Goal: Information Seeking & Learning: Learn about a topic

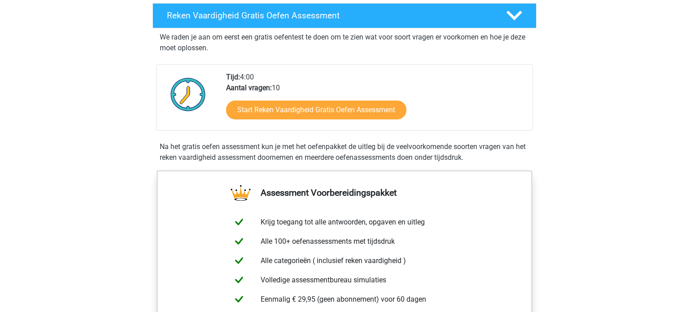
scroll to position [225, 0]
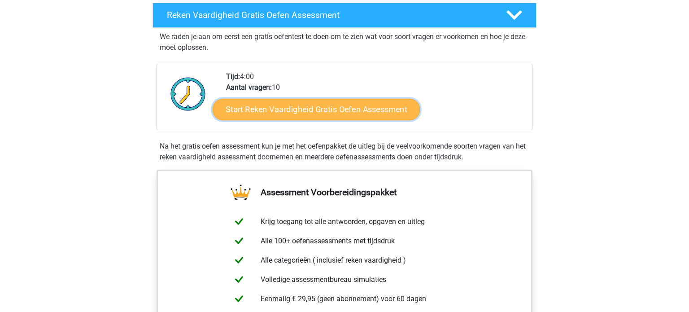
click at [350, 111] on link "Start Reken Vaardigheid Gratis Oefen Assessment" at bounding box center [316, 109] width 207 height 22
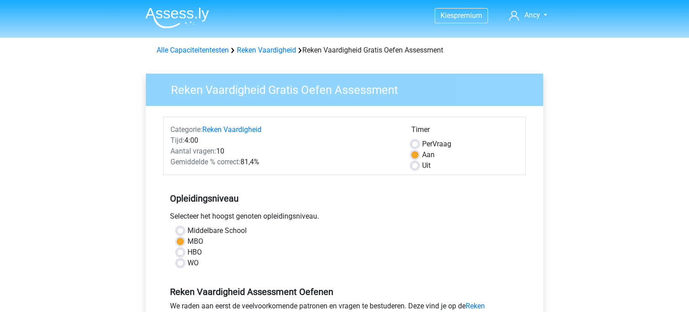
click at [193, 254] on label "HBO" at bounding box center [195, 252] width 14 height 11
click at [184, 254] on input "HBO" at bounding box center [180, 251] width 7 height 9
radio input "true"
click at [422, 167] on label "Uit" at bounding box center [426, 165] width 9 height 11
click at [417, 167] on input "Uit" at bounding box center [415, 164] width 7 height 9
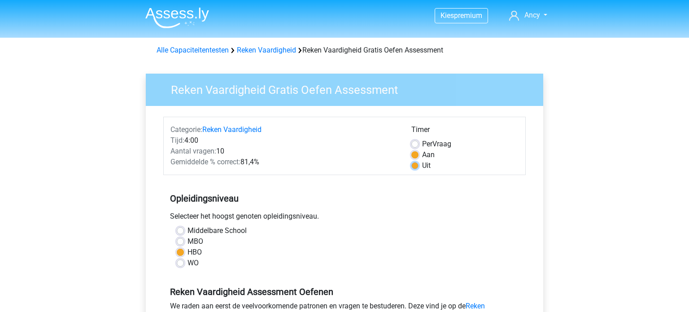
radio input "true"
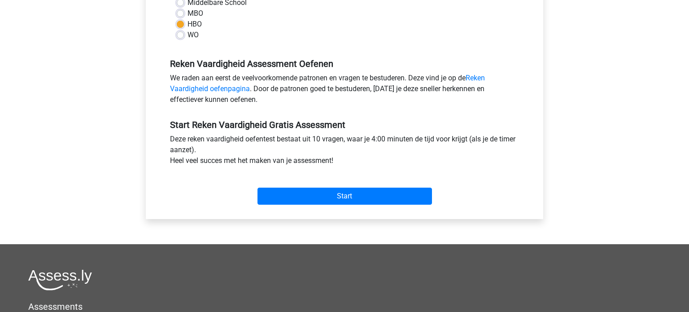
scroll to position [226, 0]
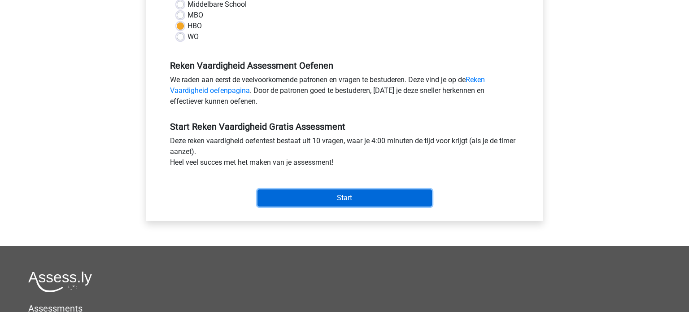
click at [310, 200] on input "Start" at bounding box center [345, 197] width 175 height 17
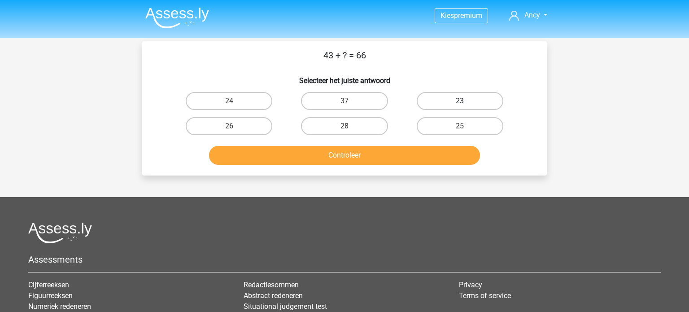
click at [447, 102] on label "23" at bounding box center [460, 101] width 87 height 18
click at [460, 102] on input "23" at bounding box center [463, 104] width 6 height 6
radio input "true"
click at [341, 153] on button "Controleer" at bounding box center [345, 155] width 272 height 19
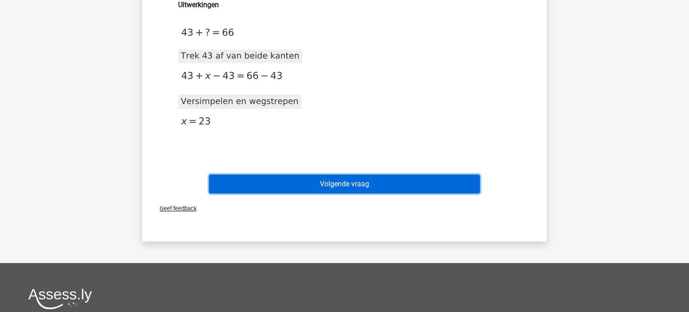
click at [364, 184] on button "Volgende vraag" at bounding box center [345, 184] width 272 height 19
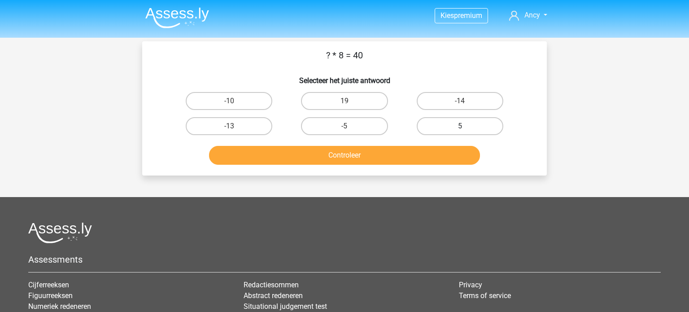
click at [454, 123] on label "5" at bounding box center [460, 126] width 87 height 18
click at [460, 126] on input "5" at bounding box center [463, 129] width 6 height 6
radio input "true"
click at [380, 154] on button "Controleer" at bounding box center [345, 155] width 272 height 19
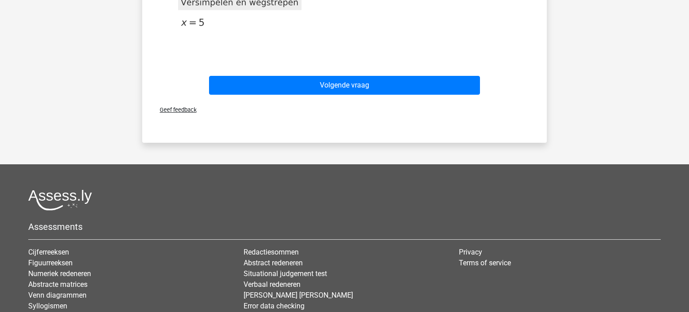
scroll to position [256, 0]
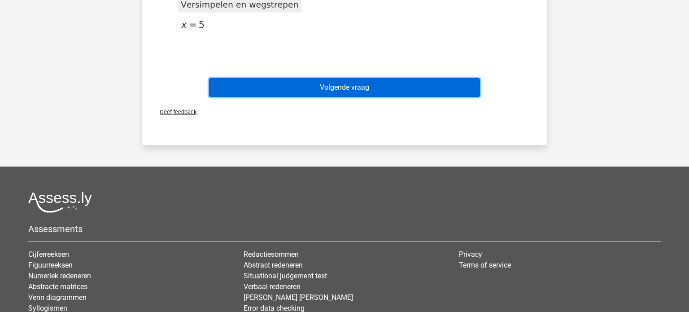
click at [370, 88] on button "Volgende vraag" at bounding box center [345, 87] width 272 height 19
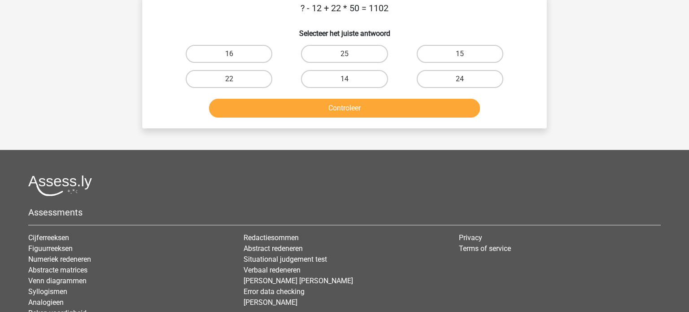
scroll to position [41, 0]
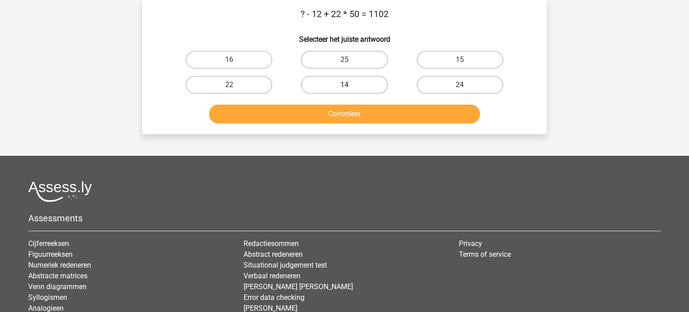
click at [364, 88] on label "14" at bounding box center [344, 85] width 87 height 18
click at [351, 88] on input "14" at bounding box center [348, 88] width 6 height 6
radio input "true"
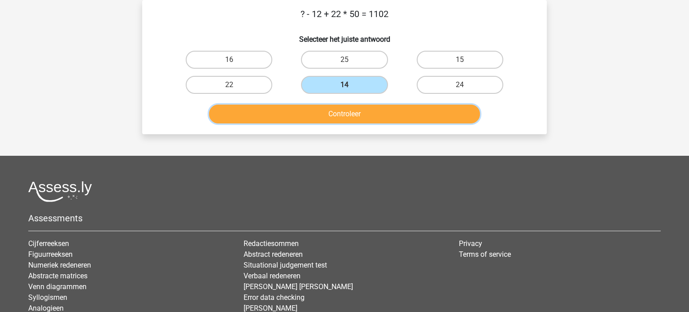
click at [362, 117] on button "Controleer" at bounding box center [345, 114] width 272 height 19
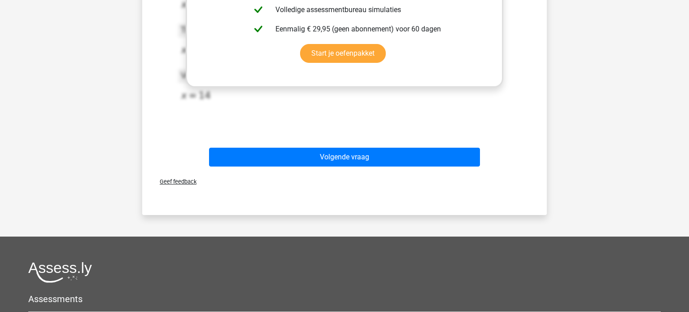
scroll to position [288, 0]
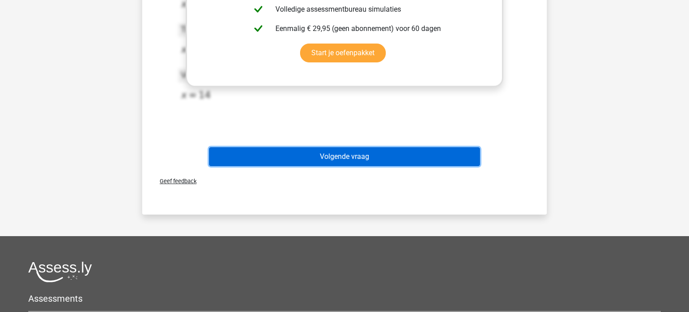
click at [426, 156] on button "Volgende vraag" at bounding box center [345, 156] width 272 height 19
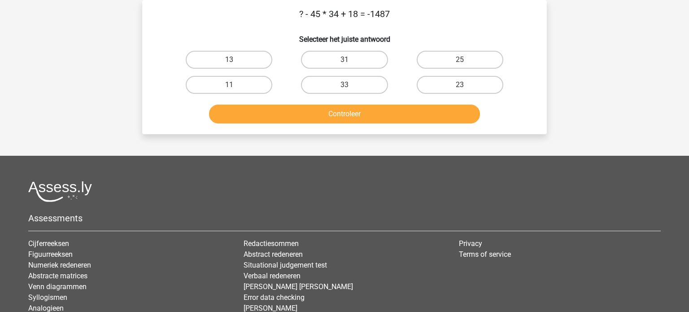
scroll to position [0, 0]
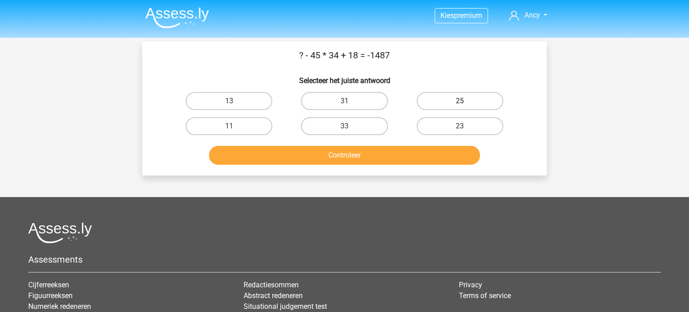
click at [491, 100] on label "25" at bounding box center [460, 101] width 87 height 18
click at [466, 101] on input "25" at bounding box center [463, 104] width 6 height 6
radio input "true"
click at [412, 154] on button "Controleer" at bounding box center [345, 155] width 272 height 19
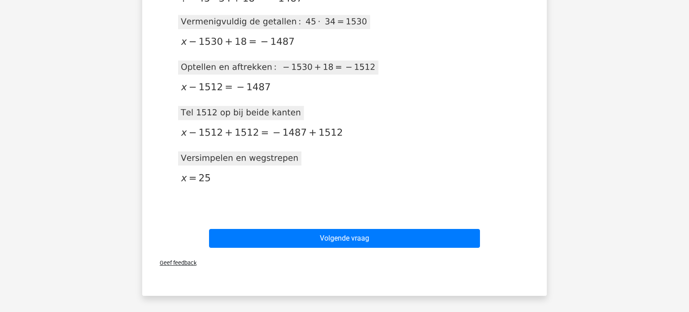
scroll to position [196, 0]
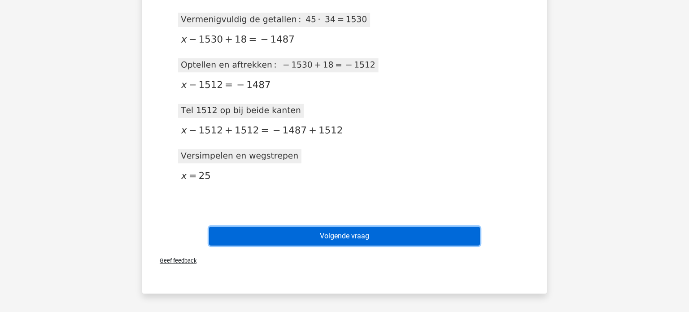
click at [342, 233] on button "Volgende vraag" at bounding box center [345, 236] width 272 height 19
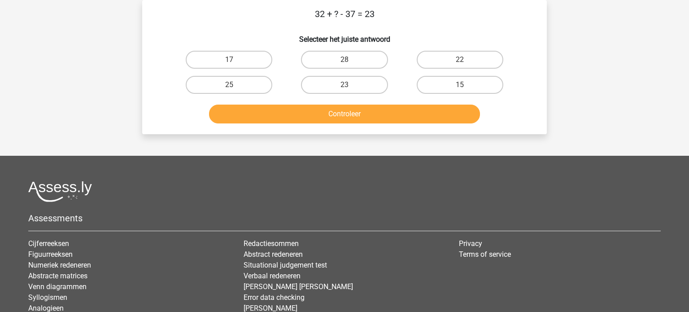
scroll to position [0, 0]
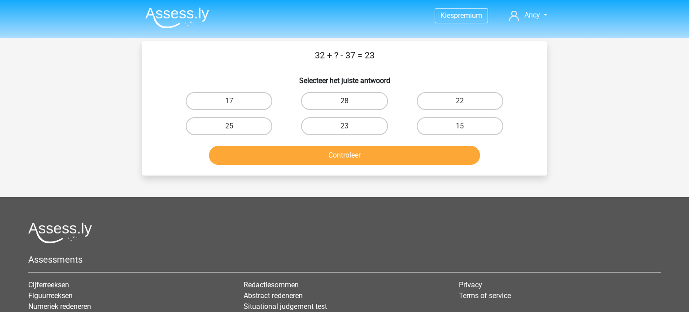
click at [349, 99] on label "28" at bounding box center [344, 101] width 87 height 18
click at [349, 101] on input "28" at bounding box center [348, 104] width 6 height 6
radio input "true"
click at [349, 153] on button "Controleer" at bounding box center [345, 155] width 272 height 19
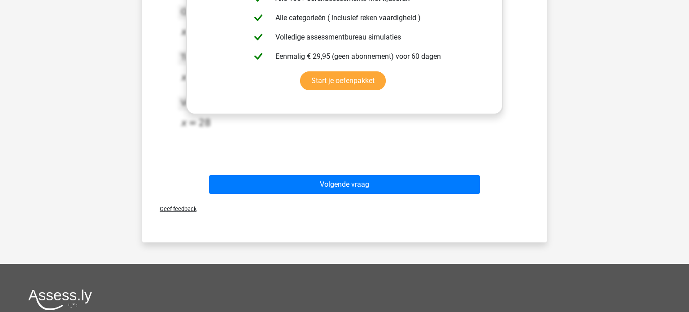
scroll to position [259, 0]
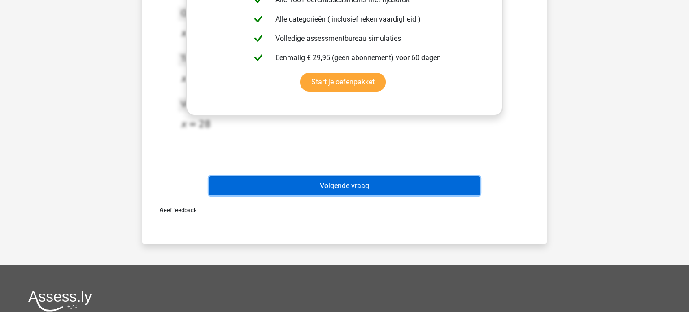
click at [349, 183] on button "Volgende vraag" at bounding box center [345, 185] width 272 height 19
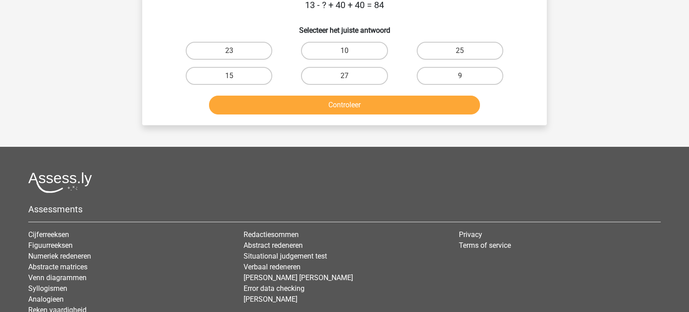
scroll to position [41, 0]
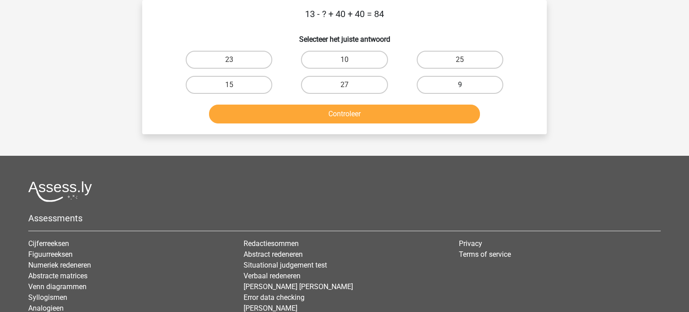
click at [466, 80] on label "9" at bounding box center [460, 85] width 87 height 18
click at [466, 85] on input "9" at bounding box center [463, 88] width 6 height 6
radio input "true"
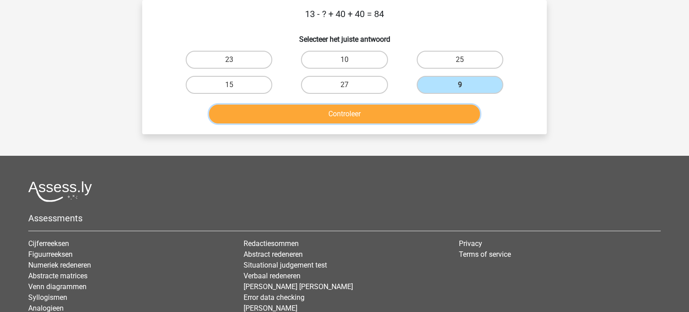
click at [401, 118] on button "Controleer" at bounding box center [345, 114] width 272 height 19
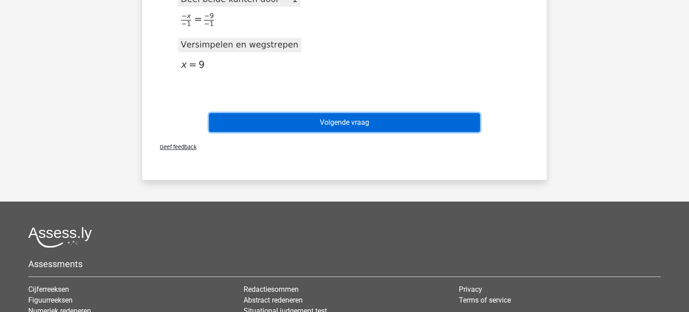
click at [401, 118] on button "Volgende vraag" at bounding box center [345, 122] width 272 height 19
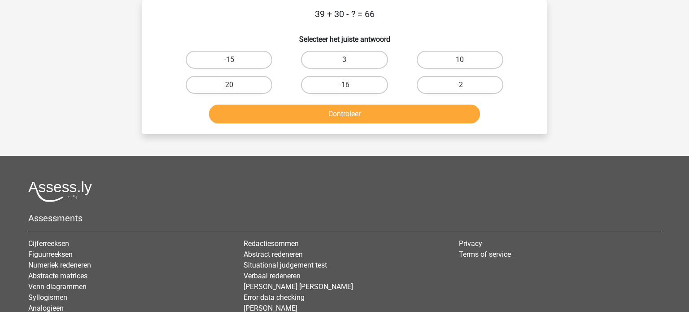
click at [377, 61] on label "3" at bounding box center [344, 60] width 87 height 18
click at [351, 61] on input "3" at bounding box center [348, 63] width 6 height 6
radio input "true"
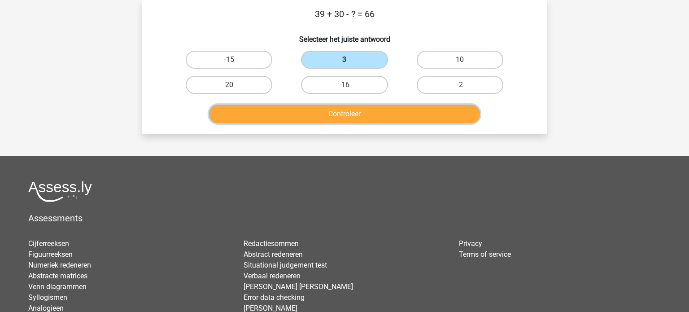
click at [356, 118] on button "Controleer" at bounding box center [345, 114] width 272 height 19
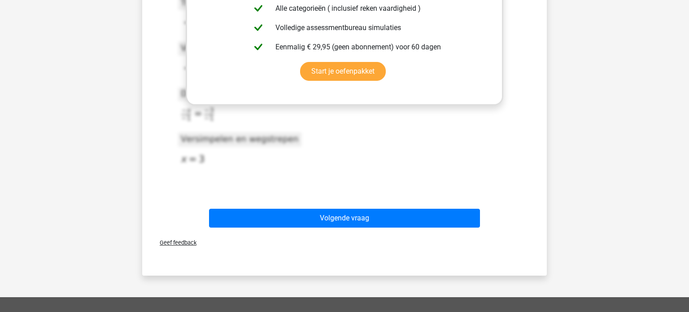
scroll to position [271, 0]
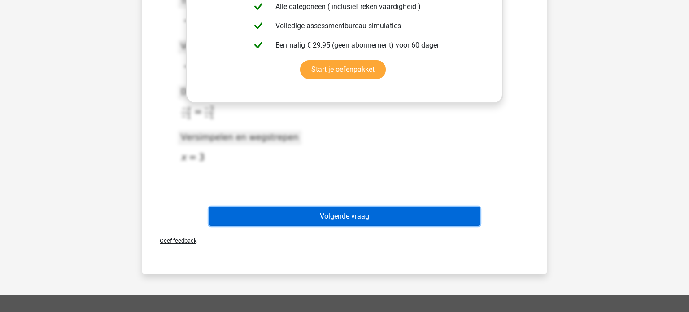
click at [333, 210] on button "Volgende vraag" at bounding box center [345, 216] width 272 height 19
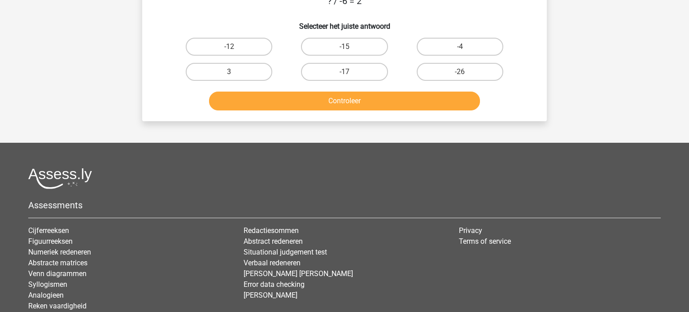
scroll to position [41, 0]
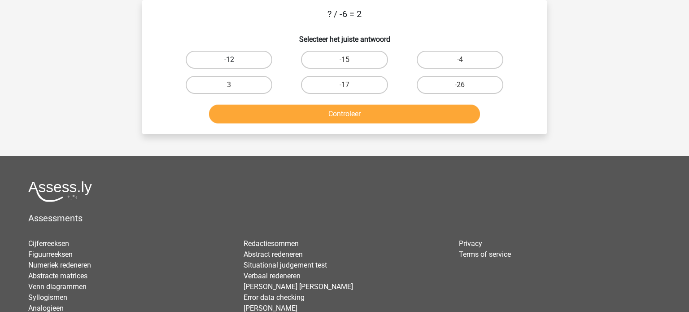
click at [222, 61] on label "-12" at bounding box center [229, 60] width 87 height 18
click at [229, 61] on input "-12" at bounding box center [232, 63] width 6 height 6
radio input "true"
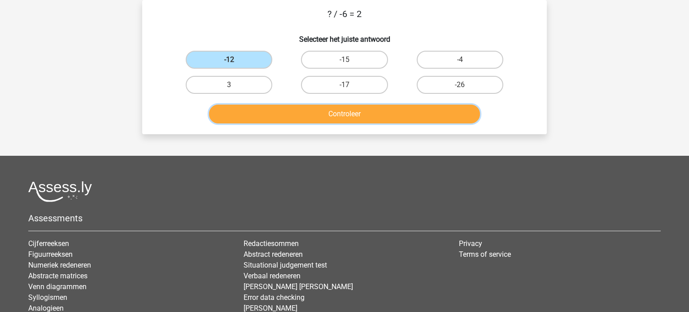
click at [343, 109] on button "Controleer" at bounding box center [345, 114] width 272 height 19
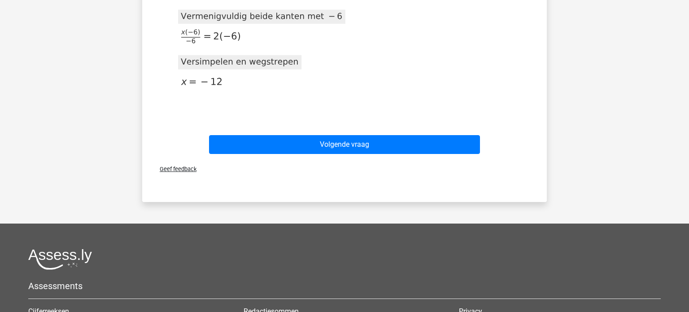
scroll to position [202, 0]
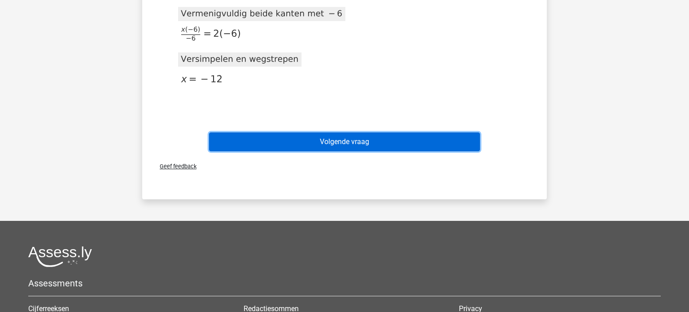
click at [344, 141] on button "Volgende vraag" at bounding box center [345, 141] width 272 height 19
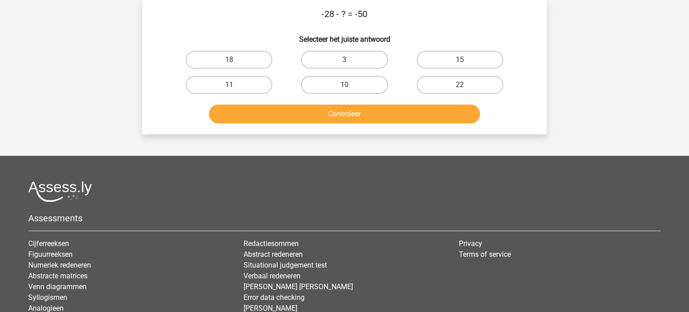
scroll to position [0, 0]
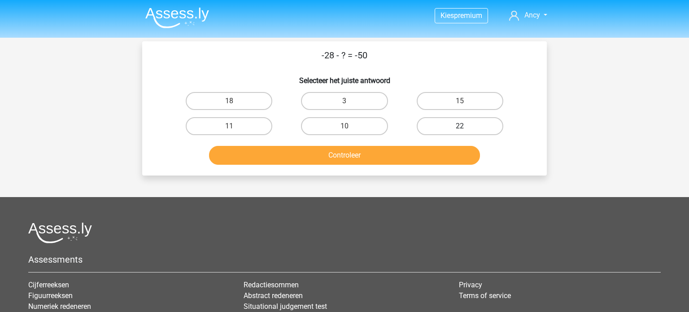
click at [445, 127] on label "22" at bounding box center [460, 126] width 87 height 18
click at [460, 127] on input "22" at bounding box center [463, 129] width 6 height 6
radio input "true"
click at [401, 154] on button "Controleer" at bounding box center [345, 155] width 272 height 19
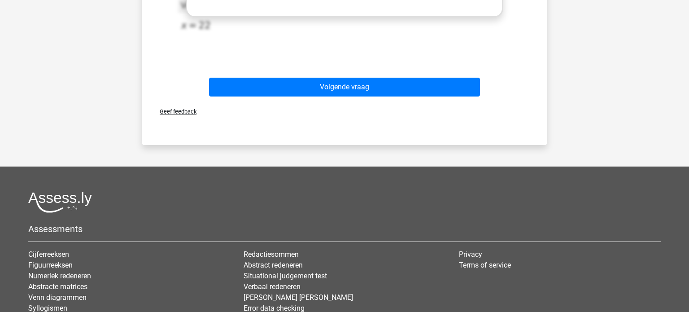
scroll to position [364, 0]
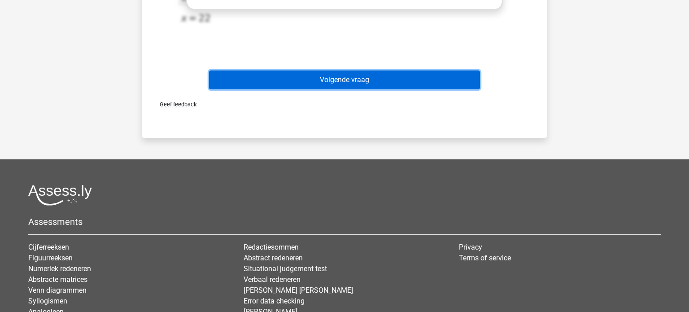
click at [358, 80] on button "Volgende vraag" at bounding box center [345, 79] width 272 height 19
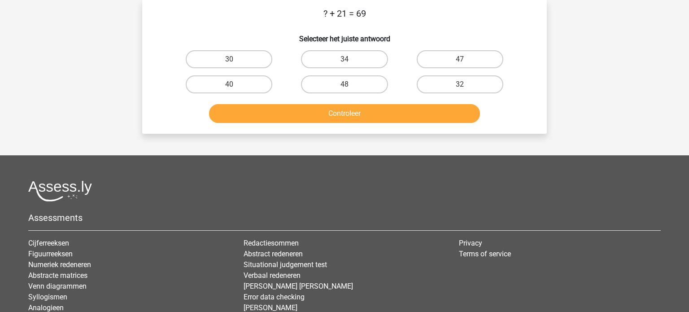
scroll to position [41, 0]
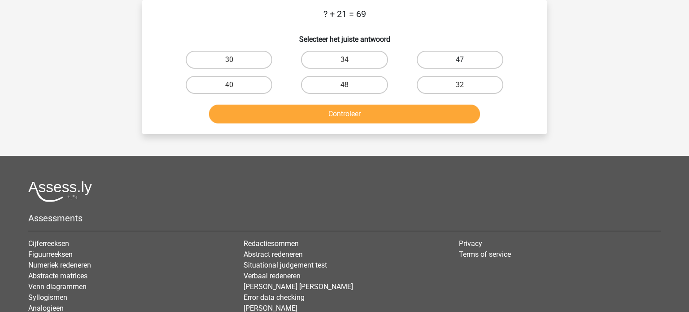
click at [431, 66] on label "47" at bounding box center [460, 60] width 87 height 18
click at [460, 66] on input "47" at bounding box center [463, 63] width 6 height 6
radio input "true"
click at [319, 81] on label "48" at bounding box center [344, 85] width 87 height 18
click at [345, 85] on input "48" at bounding box center [348, 88] width 6 height 6
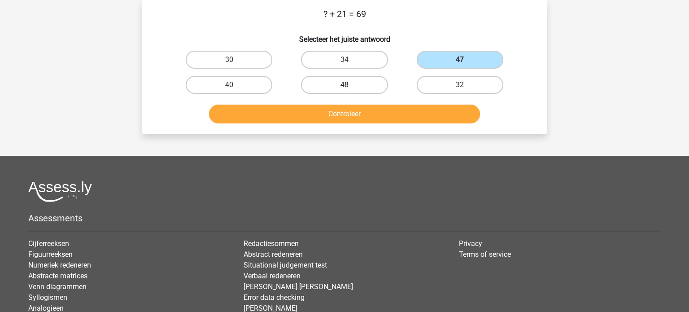
radio input "true"
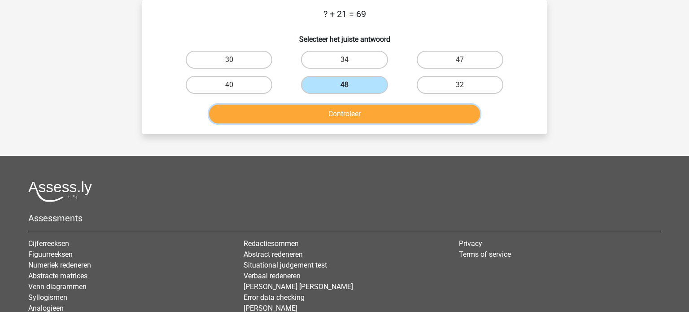
click at [343, 117] on button "Controleer" at bounding box center [345, 114] width 272 height 19
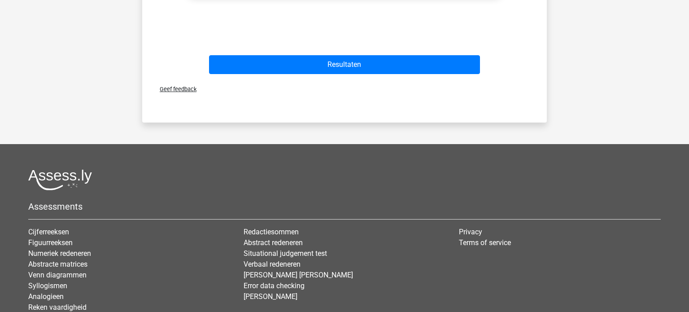
scroll to position [379, 0]
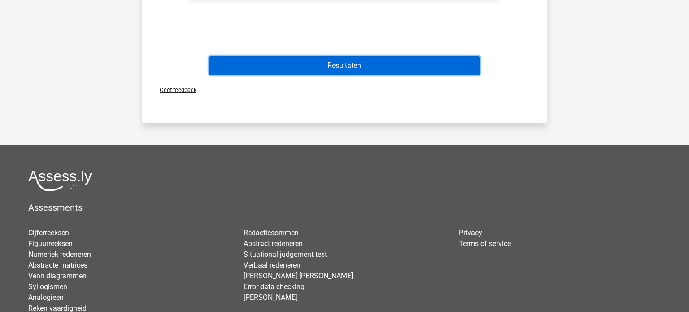
click at [326, 61] on button "Resultaten" at bounding box center [345, 65] width 272 height 19
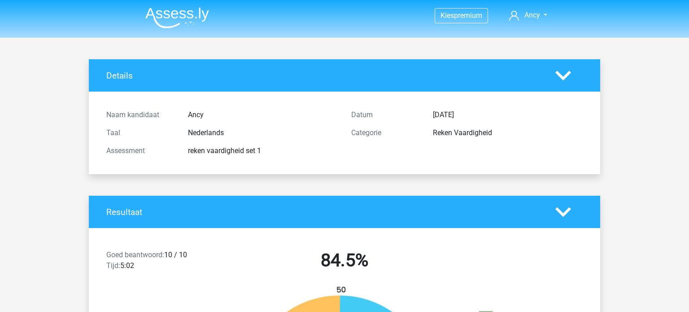
click at [171, 8] on img at bounding box center [177, 17] width 64 height 21
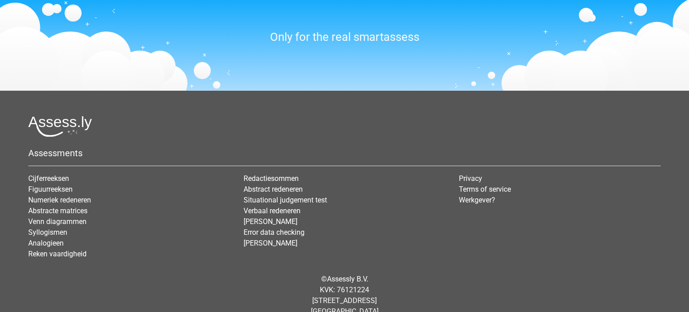
scroll to position [1109, 0]
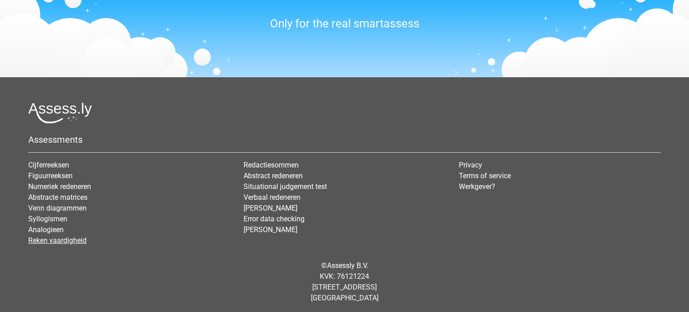
click at [61, 238] on link "Reken vaardigheid" at bounding box center [57, 240] width 58 height 9
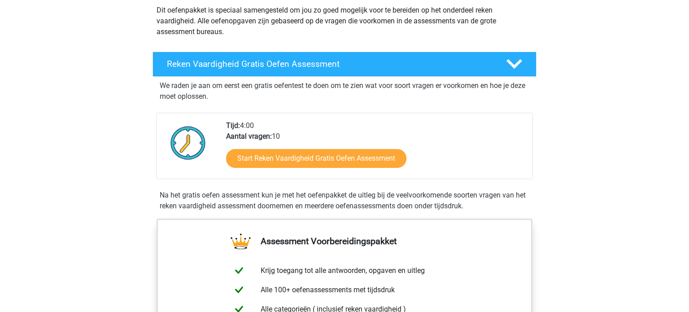
scroll to position [129, 0]
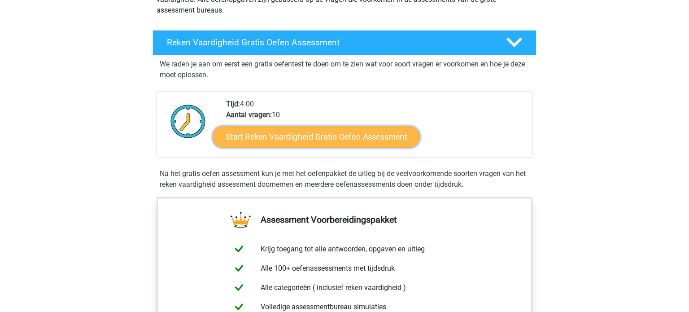
click at [339, 135] on link "Start Reken Vaardigheid Gratis Oefen Assessment" at bounding box center [316, 137] width 207 height 22
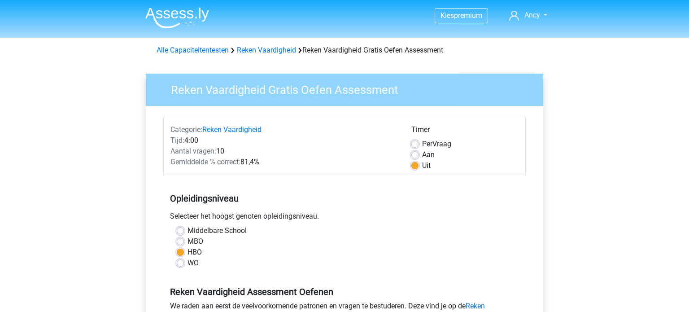
click at [192, 267] on label "WO" at bounding box center [193, 263] width 11 height 11
click at [184, 267] on input "WO" at bounding box center [180, 262] width 7 height 9
radio input "true"
click at [422, 151] on label "Aan" at bounding box center [428, 154] width 13 height 11
click at [413, 151] on input "Aan" at bounding box center [415, 153] width 7 height 9
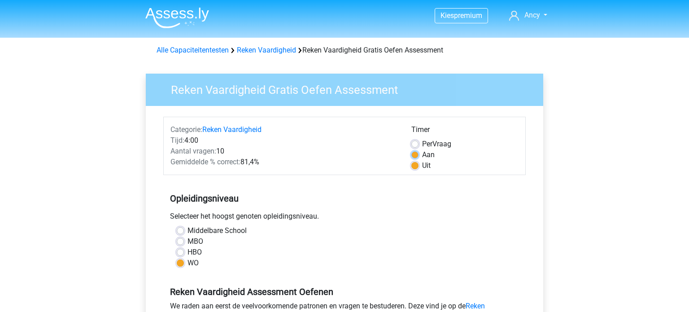
radio input "true"
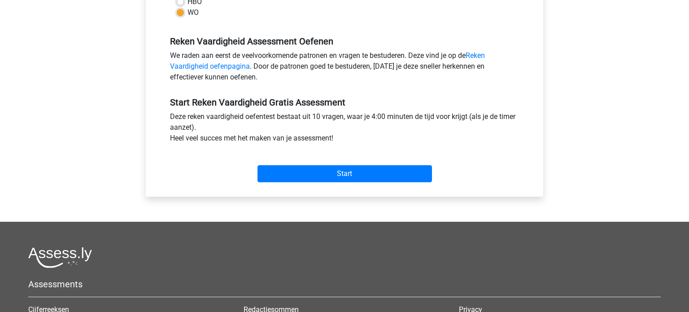
scroll to position [252, 0]
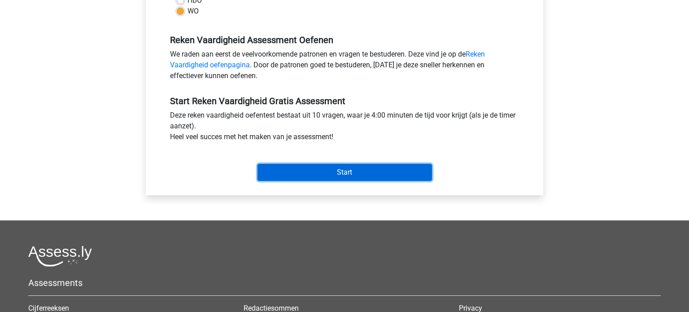
click at [375, 174] on input "Start" at bounding box center [345, 172] width 175 height 17
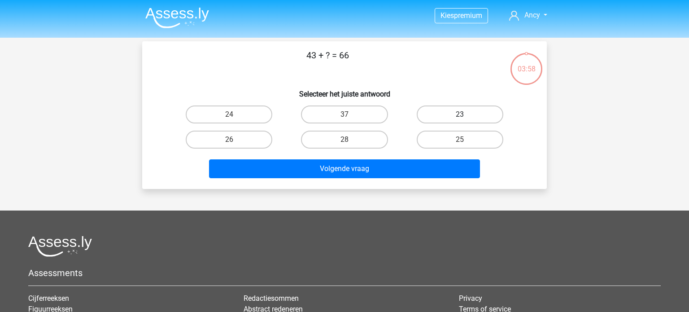
click at [445, 111] on label "23" at bounding box center [460, 114] width 87 height 18
click at [460, 114] on input "23" at bounding box center [463, 117] width 6 height 6
radio input "true"
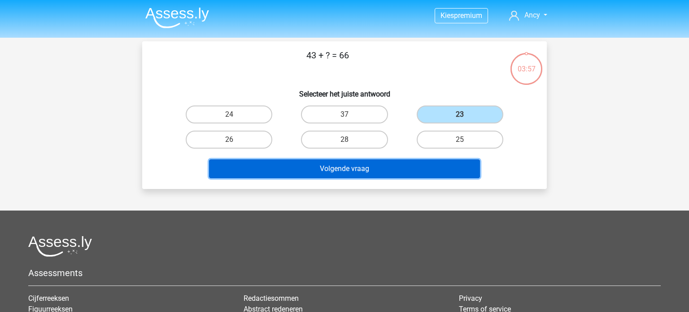
click at [400, 167] on button "Volgende vraag" at bounding box center [345, 168] width 272 height 19
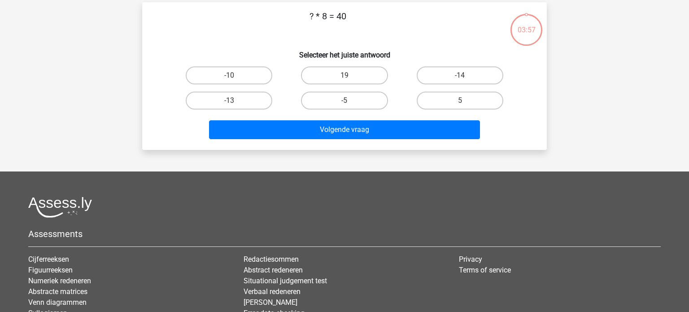
scroll to position [41, 0]
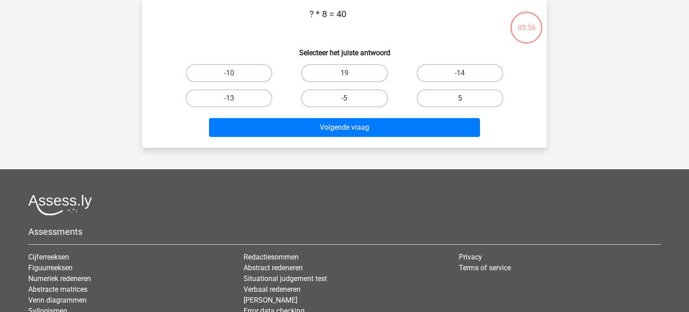
click at [431, 97] on label "5" at bounding box center [460, 98] width 87 height 18
click at [460, 98] on input "5" at bounding box center [463, 101] width 6 height 6
radio input "true"
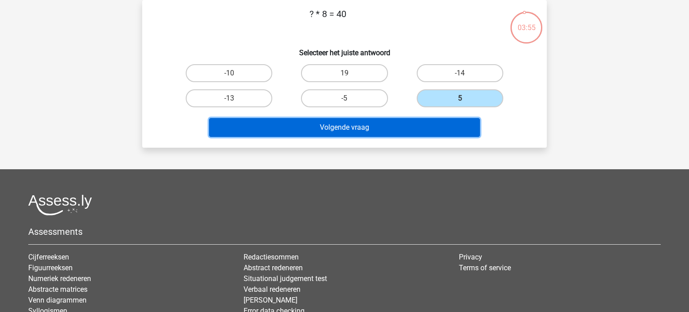
click at [428, 123] on button "Volgende vraag" at bounding box center [345, 127] width 272 height 19
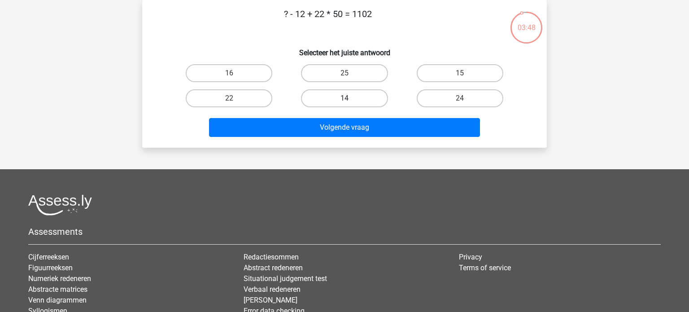
click at [333, 99] on label "14" at bounding box center [344, 98] width 87 height 18
click at [345, 99] on input "14" at bounding box center [348, 101] width 6 height 6
radio input "true"
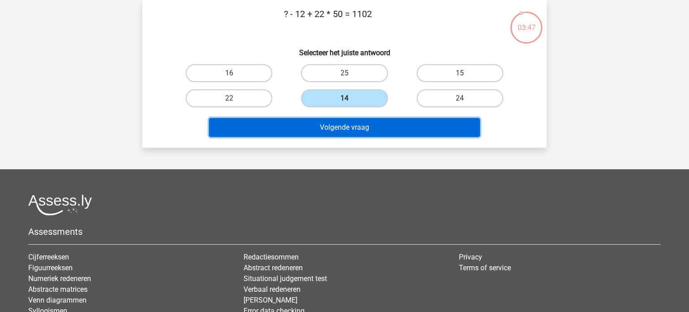
click at [339, 130] on button "Volgende vraag" at bounding box center [345, 127] width 272 height 19
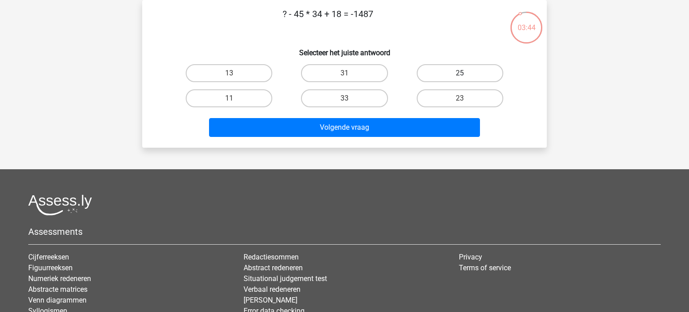
click at [454, 76] on label "25" at bounding box center [460, 73] width 87 height 18
click at [460, 76] on input "25" at bounding box center [463, 76] width 6 height 6
radio input "true"
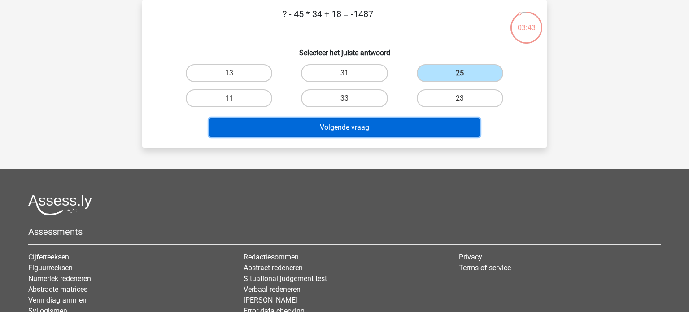
click at [429, 122] on button "Volgende vraag" at bounding box center [345, 127] width 272 height 19
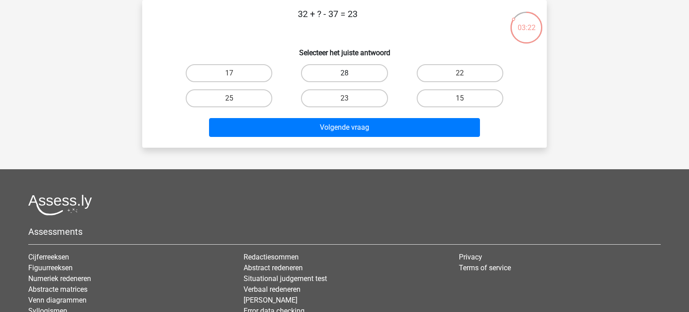
click at [337, 73] on label "28" at bounding box center [344, 73] width 87 height 18
click at [345, 73] on input "28" at bounding box center [348, 76] width 6 height 6
radio input "true"
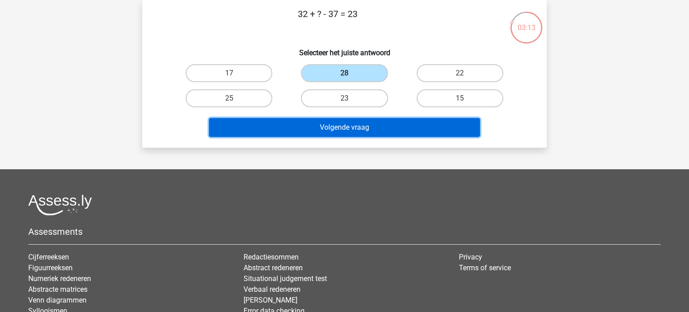
click at [307, 127] on button "Volgende vraag" at bounding box center [345, 127] width 272 height 19
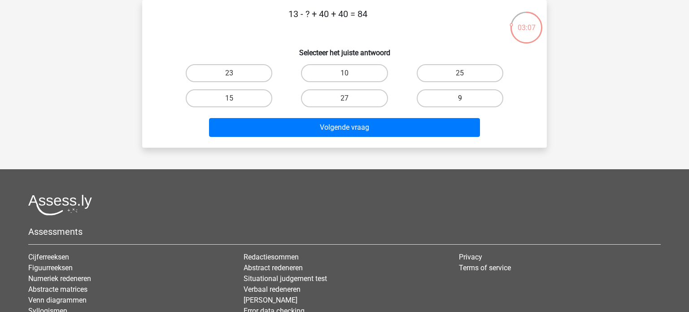
click at [434, 99] on label "9" at bounding box center [460, 98] width 87 height 18
click at [460, 99] on input "9" at bounding box center [463, 101] width 6 height 6
radio input "true"
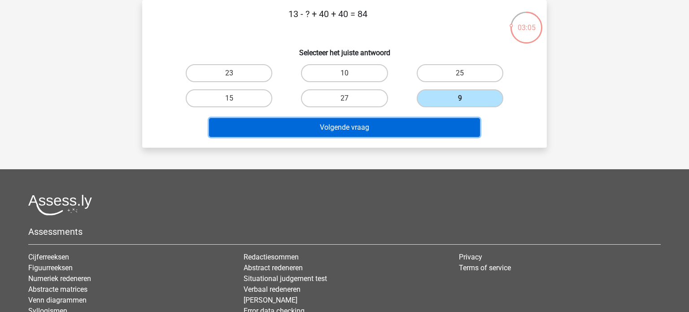
click at [344, 128] on button "Volgende vraag" at bounding box center [345, 127] width 272 height 19
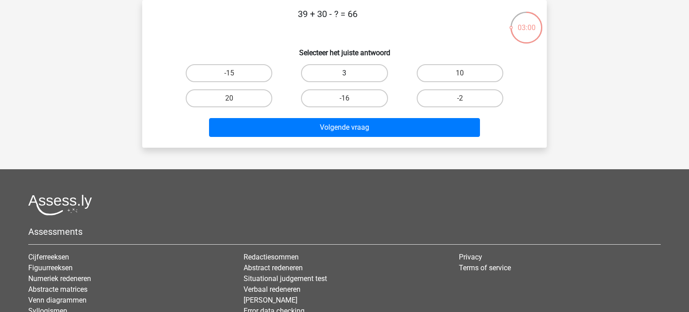
click at [369, 70] on label "3" at bounding box center [344, 73] width 87 height 18
click at [351, 73] on input "3" at bounding box center [348, 76] width 6 height 6
radio input "true"
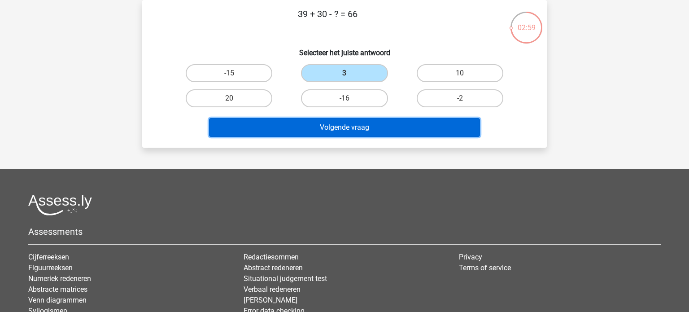
click at [353, 130] on button "Volgende vraag" at bounding box center [345, 127] width 272 height 19
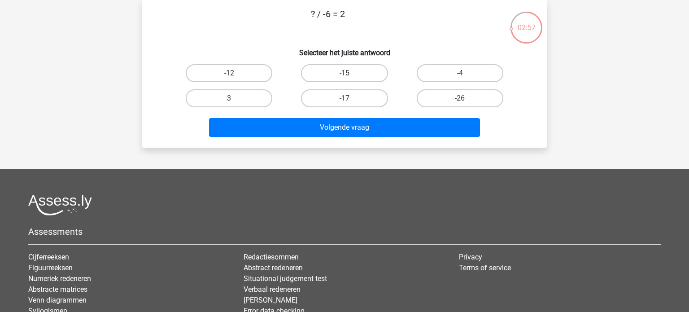
click at [257, 70] on label "-12" at bounding box center [229, 73] width 87 height 18
click at [235, 73] on input "-12" at bounding box center [232, 76] width 6 height 6
radio input "true"
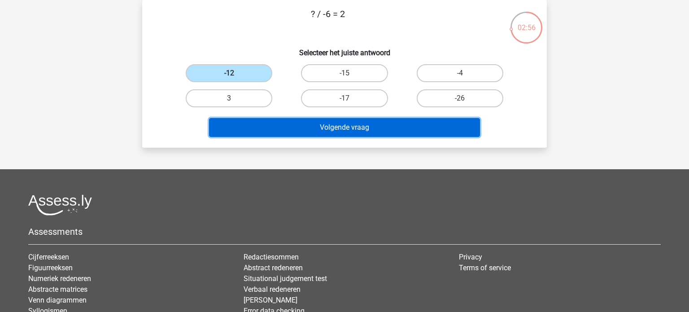
click at [297, 124] on button "Volgende vraag" at bounding box center [345, 127] width 272 height 19
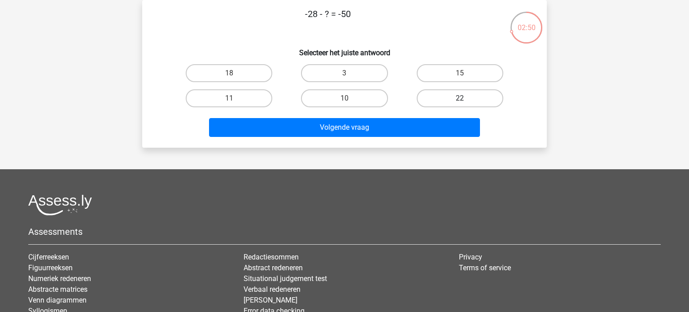
click at [456, 97] on label "22" at bounding box center [460, 98] width 87 height 18
click at [460, 98] on input "22" at bounding box center [463, 101] width 6 height 6
radio input "true"
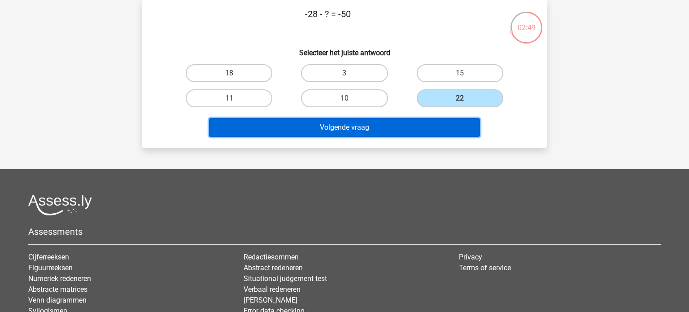
click at [400, 121] on button "Volgende vraag" at bounding box center [345, 127] width 272 height 19
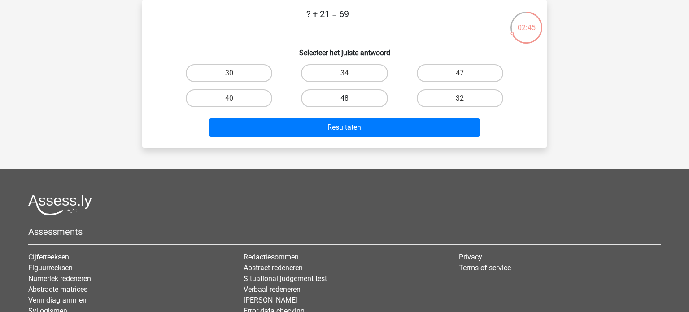
click at [365, 92] on label "48" at bounding box center [344, 98] width 87 height 18
click at [351, 98] on input "48" at bounding box center [348, 101] width 6 height 6
radio input "true"
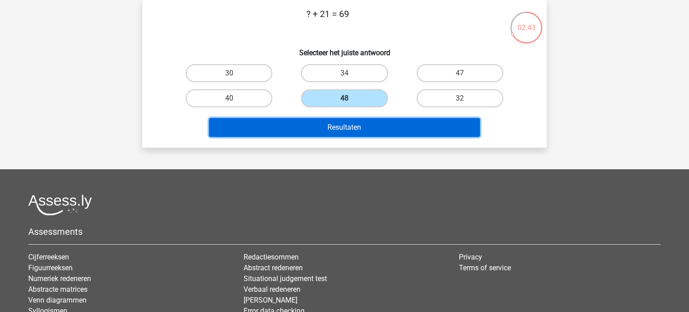
click at [351, 126] on button "Resultaten" at bounding box center [345, 127] width 272 height 19
